Goal: Navigation & Orientation: Find specific page/section

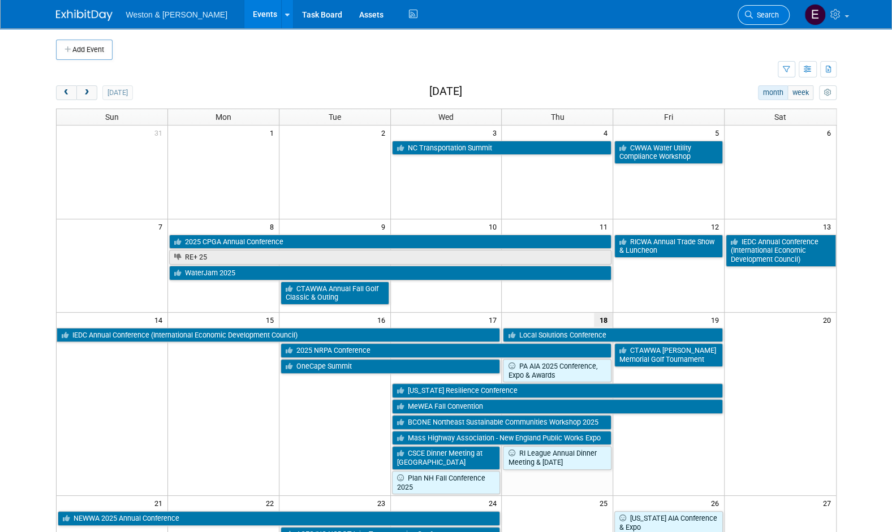
click at [761, 18] on span "Search" at bounding box center [766, 15] width 26 height 8
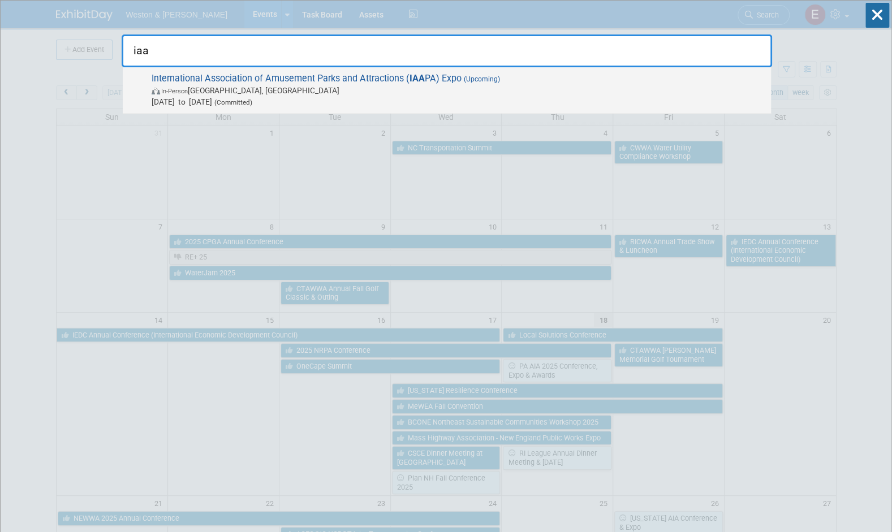
type input "iaa"
click at [457, 78] on span "International Association of Amusement Parks and Attractions ( IAA PA) Expo (Up…" at bounding box center [456, 90] width 617 height 35
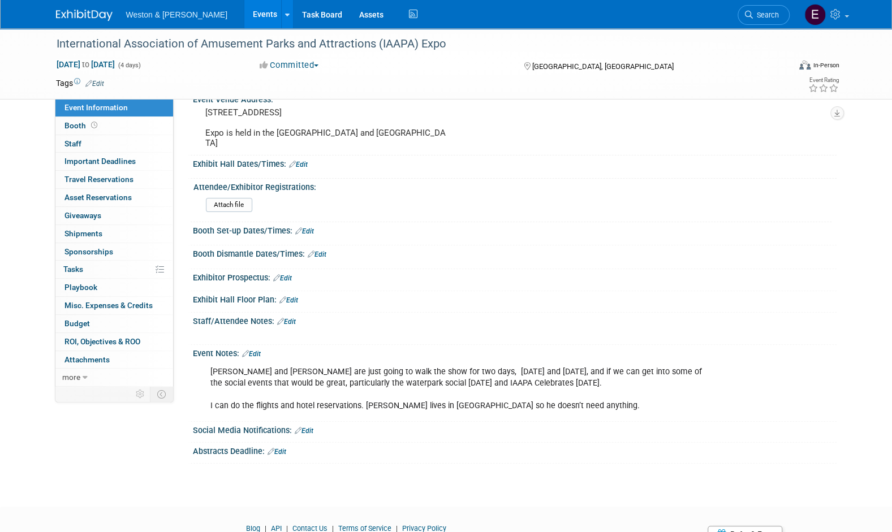
scroll to position [88, 0]
click at [72, 377] on span "more" at bounding box center [71, 377] width 18 height 9
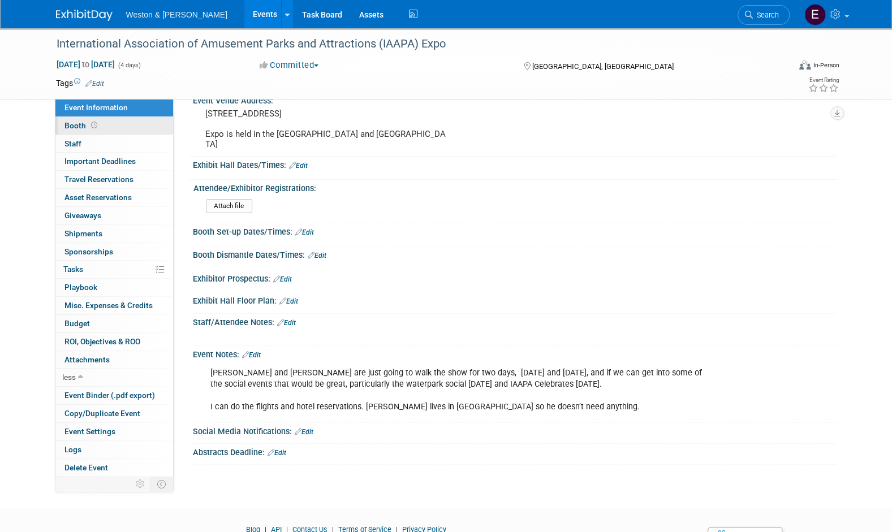
click at [117, 131] on link "Booth" at bounding box center [114, 126] width 118 height 18
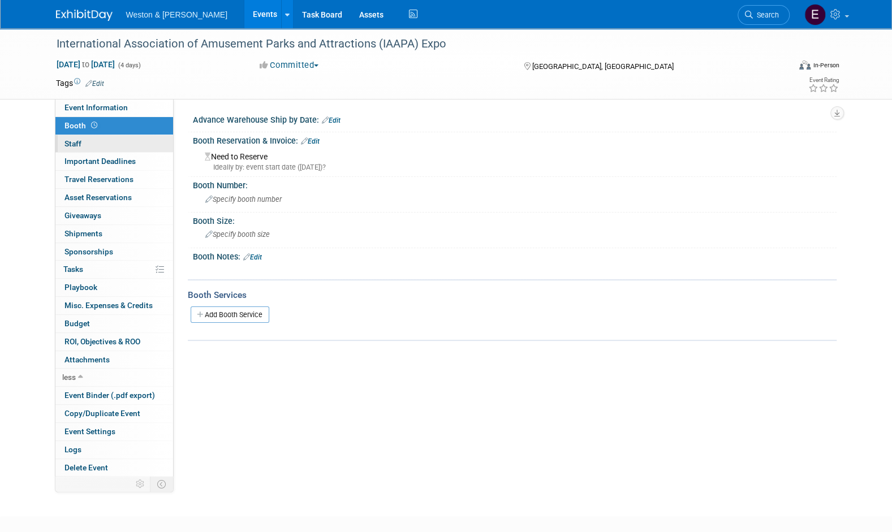
click at [121, 143] on link "0 Staff 0" at bounding box center [114, 144] width 118 height 18
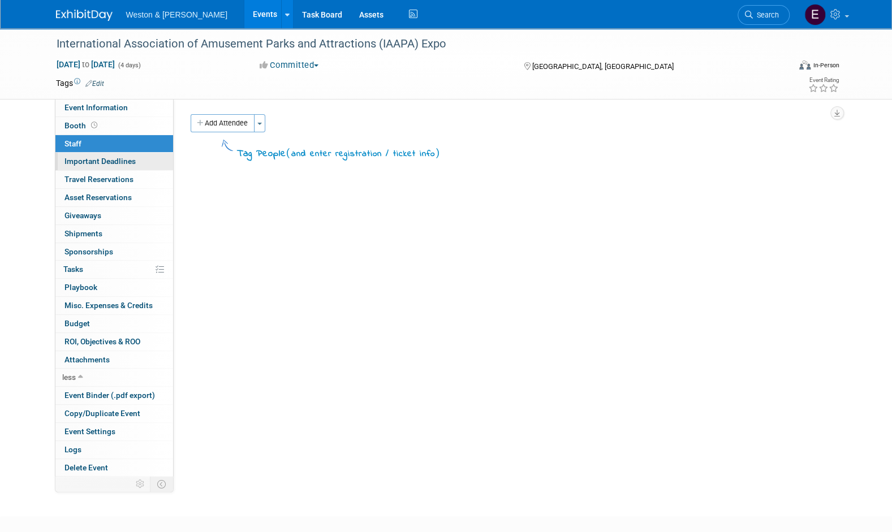
click at [117, 167] on link "Important Deadlines" at bounding box center [114, 162] width 118 height 18
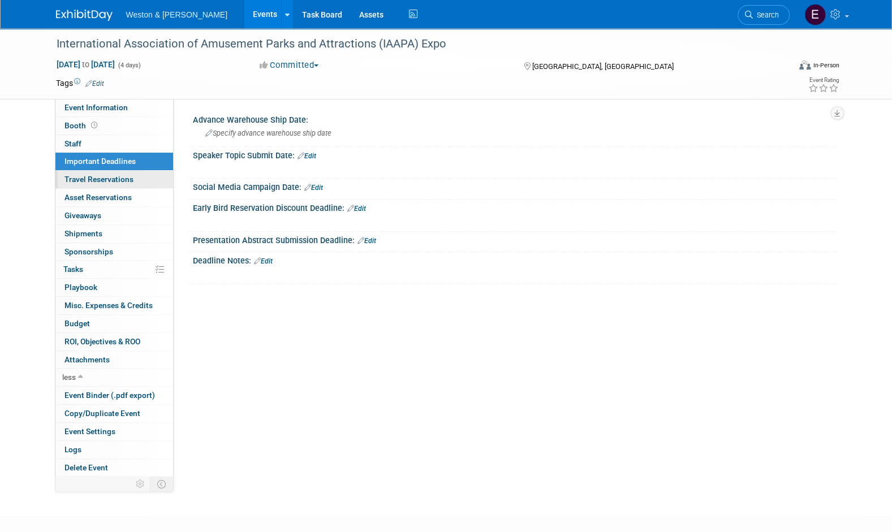
click at [118, 181] on span "Travel Reservations 0" at bounding box center [99, 179] width 69 height 9
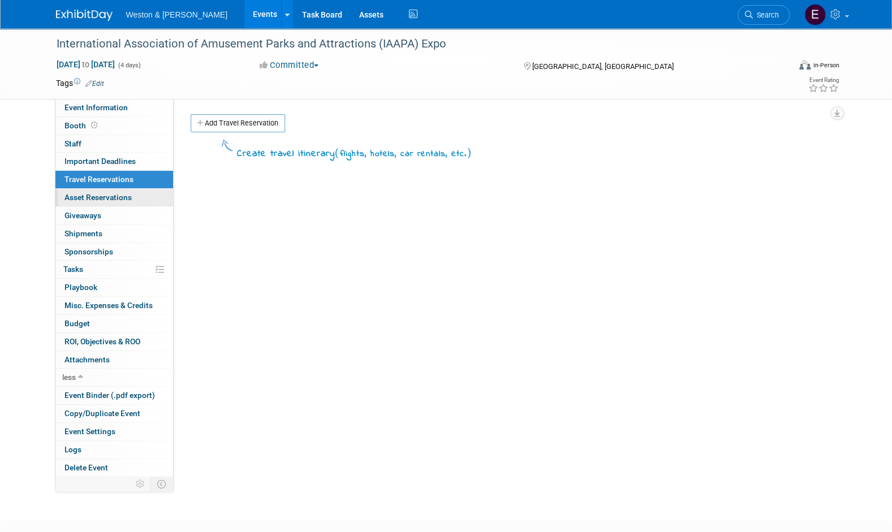
click at [119, 196] on span "Asset Reservations 0" at bounding box center [98, 197] width 67 height 9
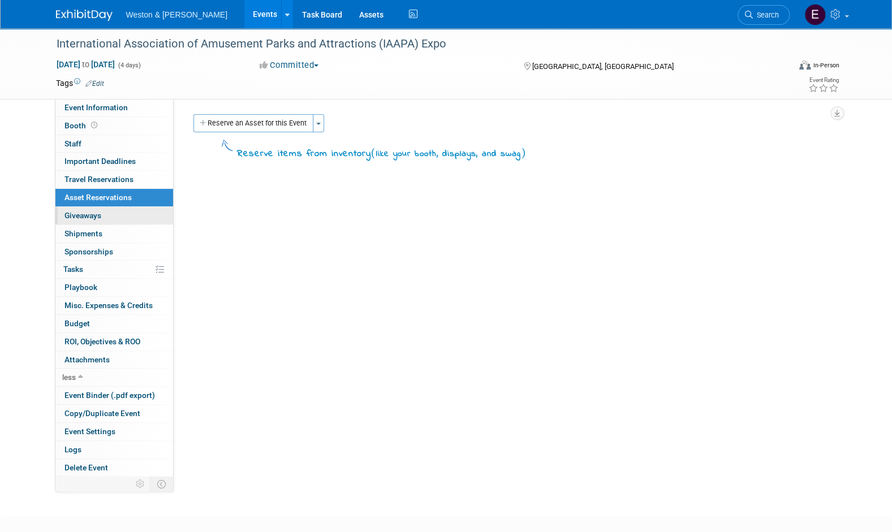
click at [118, 220] on link "0 Giveaways 0" at bounding box center [114, 216] width 118 height 18
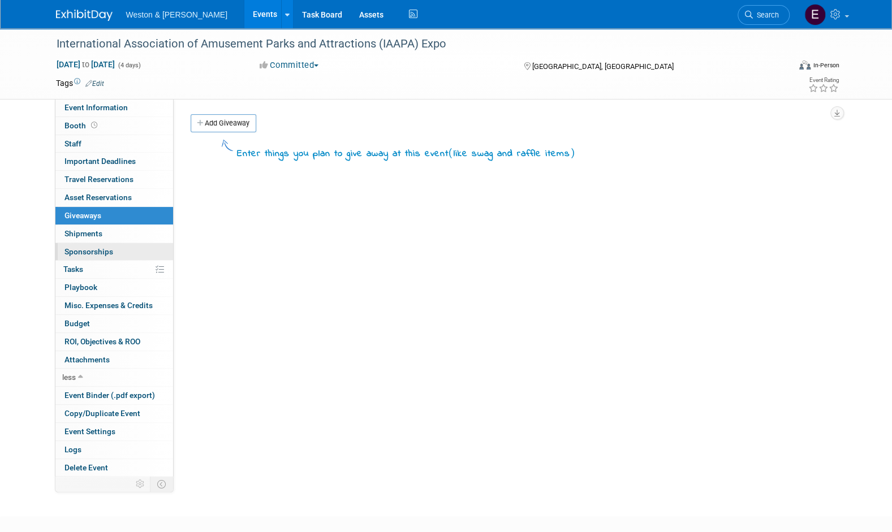
click at [118, 247] on link "0 Sponsorships 0" at bounding box center [114, 252] width 118 height 18
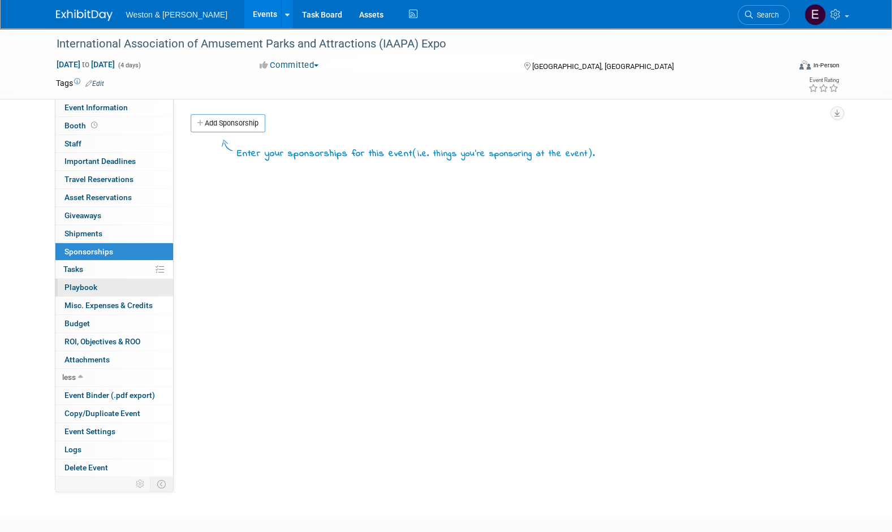
click at [111, 279] on link "0 Playbook 0" at bounding box center [114, 288] width 118 height 18
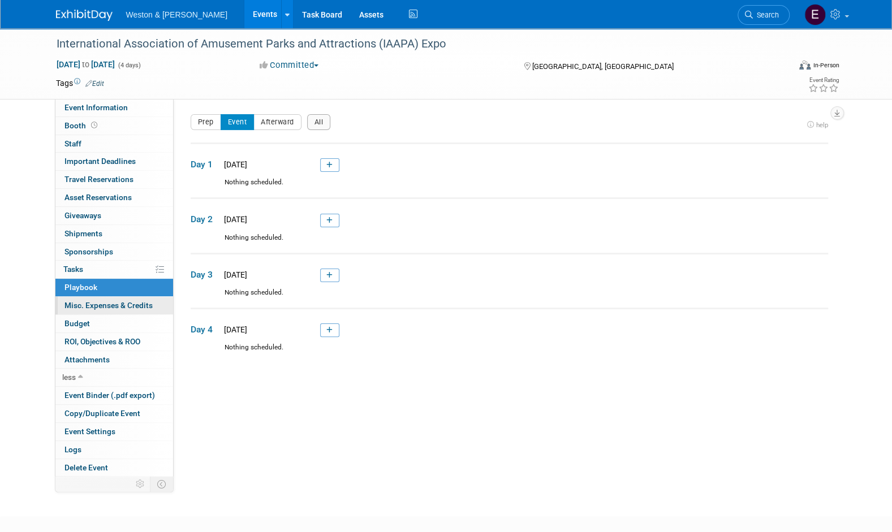
click at [117, 304] on span "Misc. Expenses & Credits 0" at bounding box center [109, 305] width 88 height 9
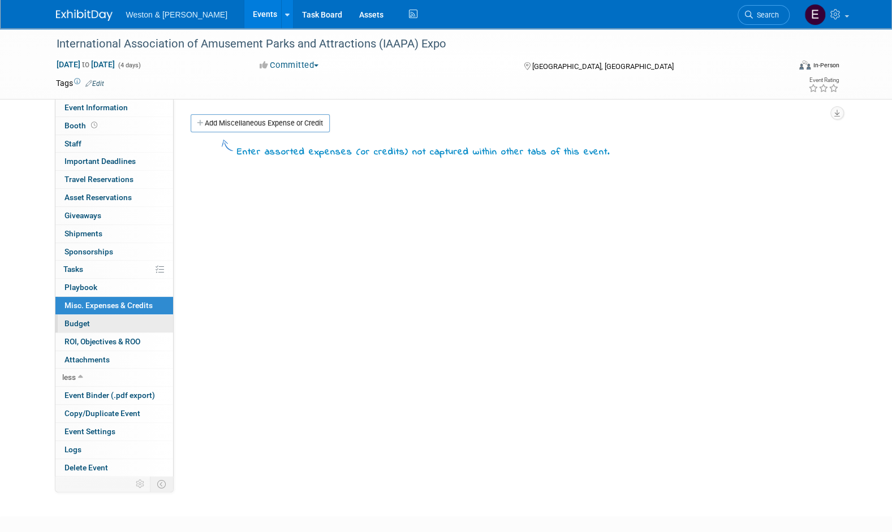
click at [119, 323] on link "Budget" at bounding box center [114, 324] width 118 height 18
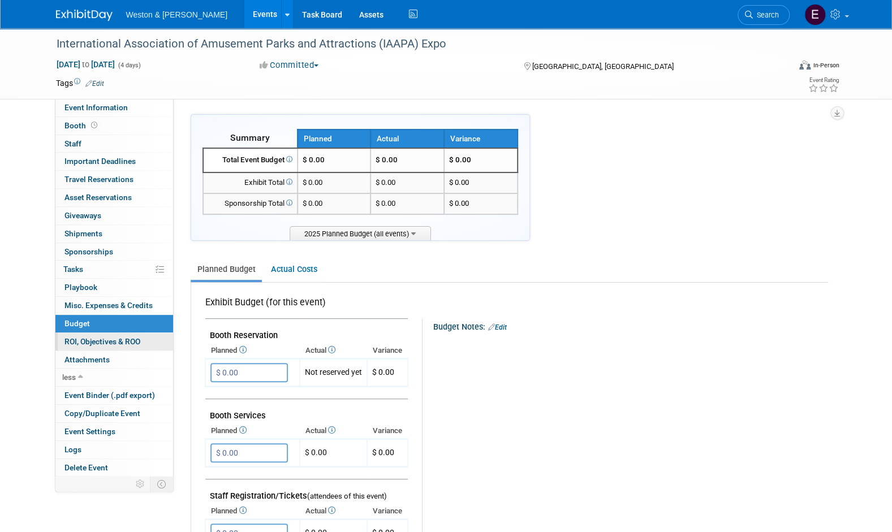
click at [117, 342] on span "ROI, Objectives & ROO 0" at bounding box center [103, 341] width 76 height 9
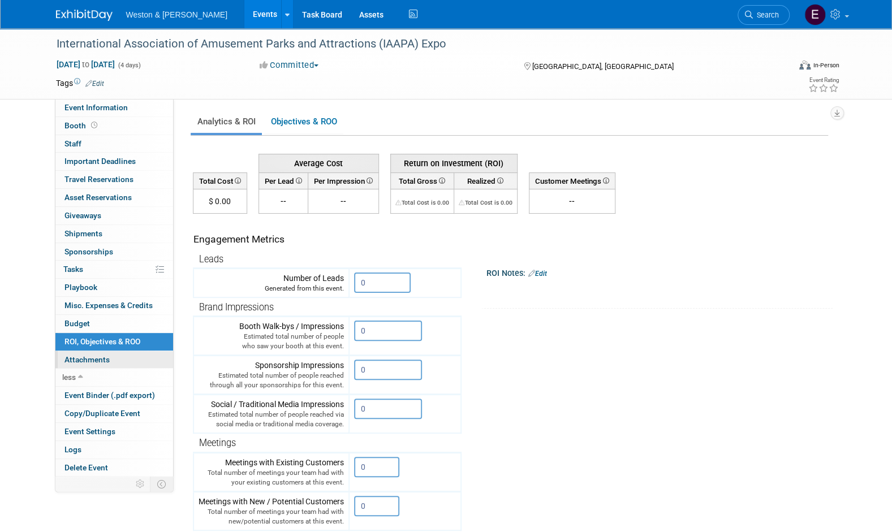
click at [114, 351] on link "0 Attachments 0" at bounding box center [114, 360] width 118 height 18
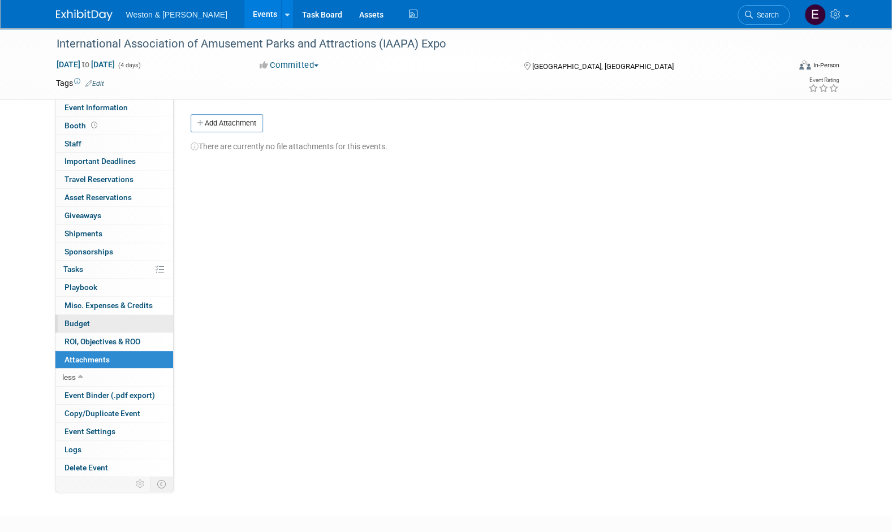
click at [112, 323] on link "Budget" at bounding box center [114, 324] width 118 height 18
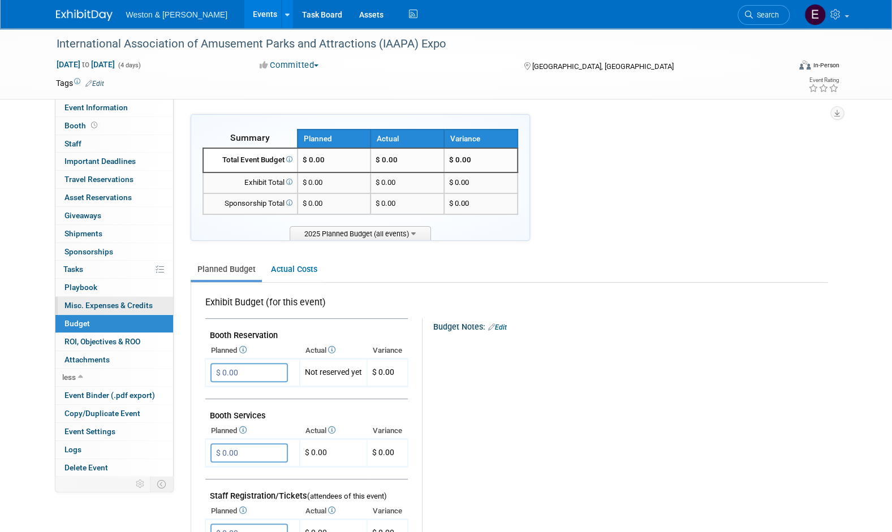
click at [117, 307] on span "Misc. Expenses & Credits 0" at bounding box center [109, 305] width 88 height 9
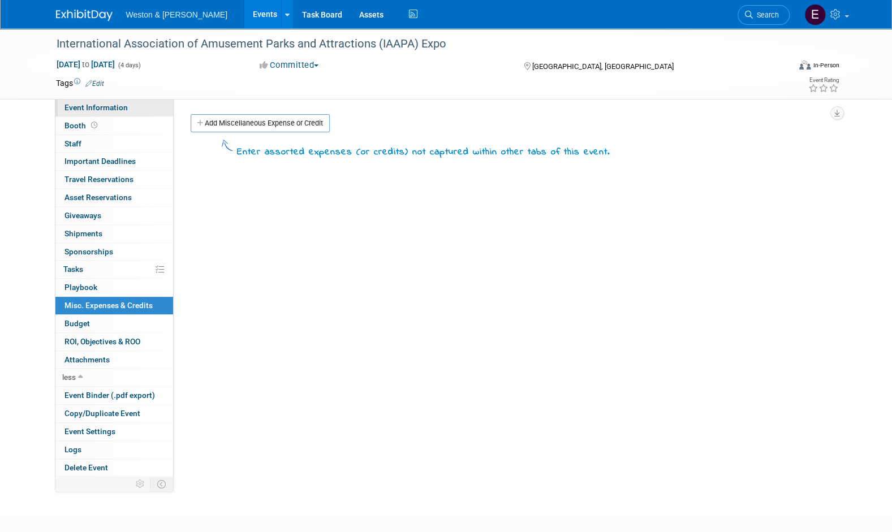
click at [117, 113] on link "Event Information" at bounding box center [114, 108] width 118 height 18
